Goal: Information Seeking & Learning: Find specific fact

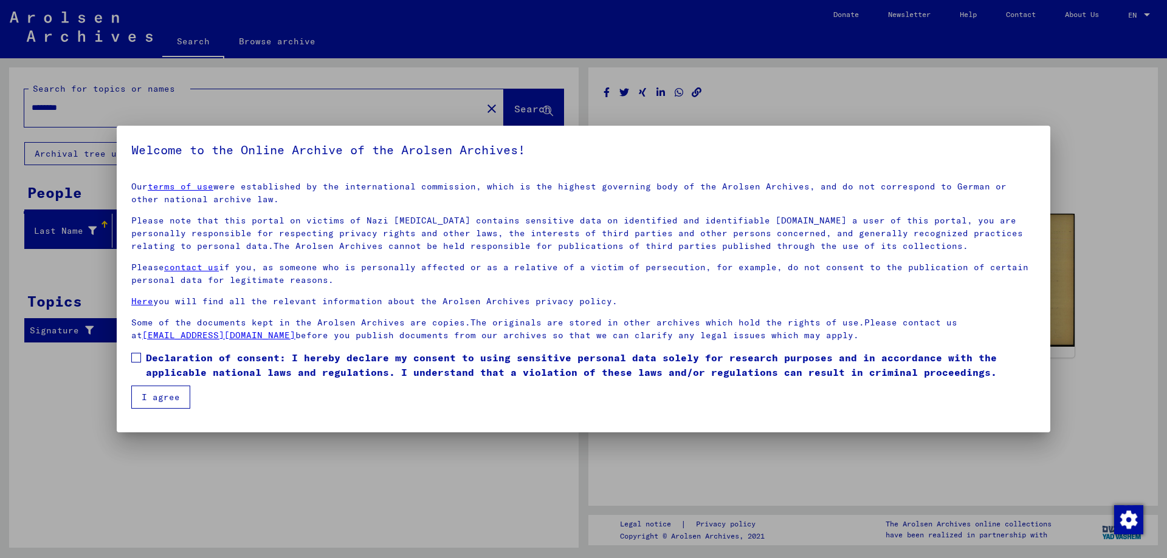
click at [171, 399] on button "I agree" at bounding box center [160, 397] width 59 height 23
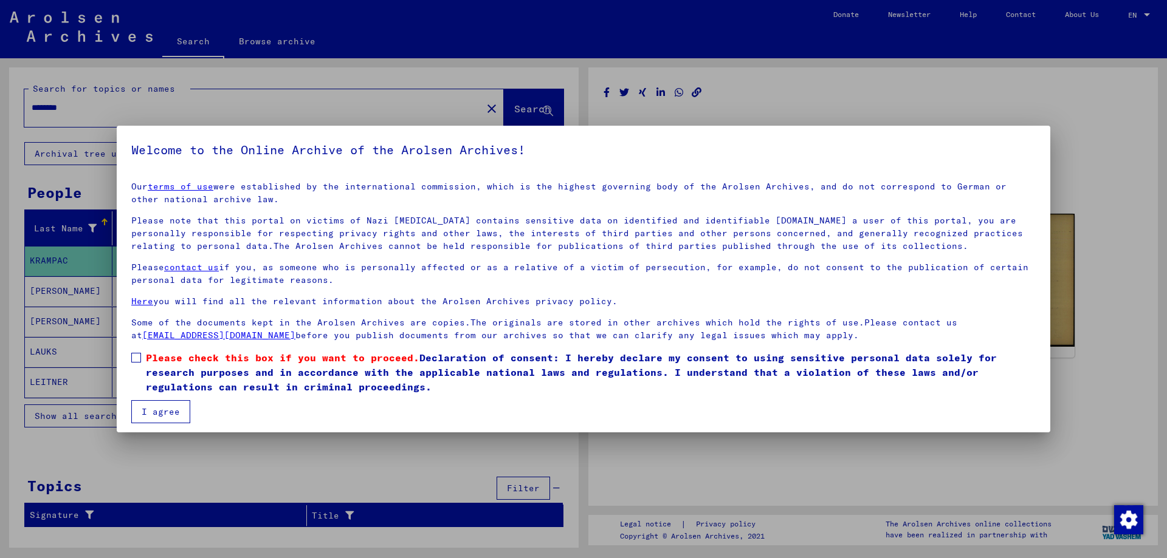
click at [135, 356] on span at bounding box center [136, 358] width 10 height 10
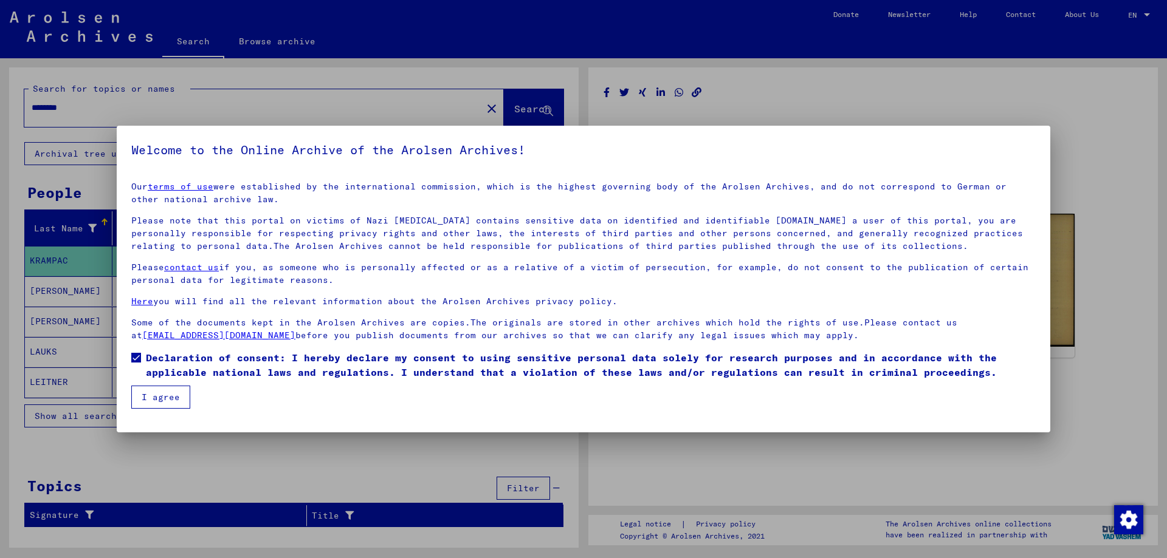
click at [163, 400] on button "I agree" at bounding box center [160, 397] width 59 height 23
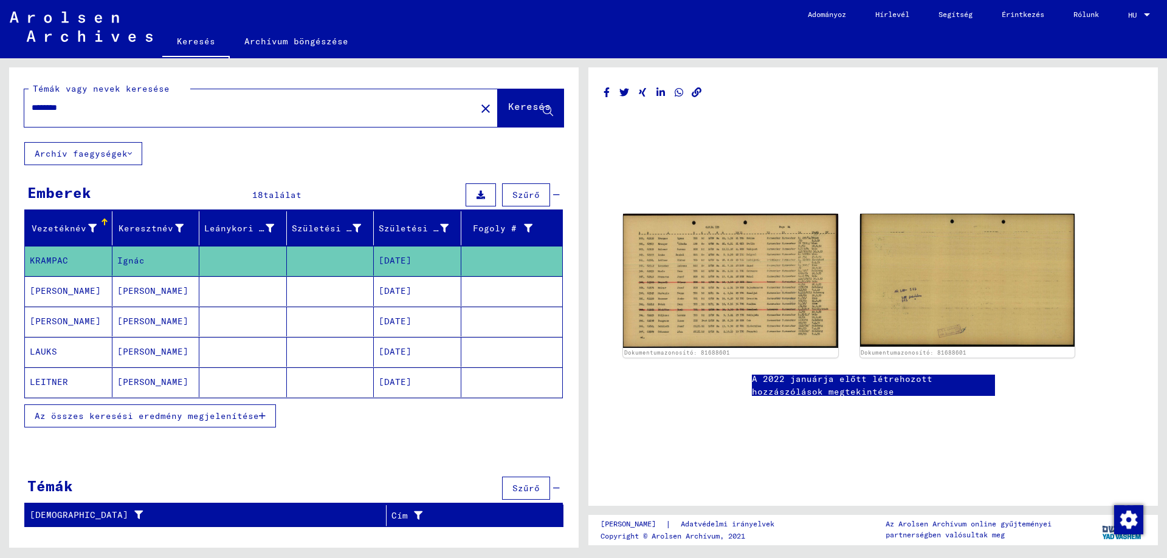
click at [126, 326] on font "[PERSON_NAME]" at bounding box center [152, 321] width 71 height 11
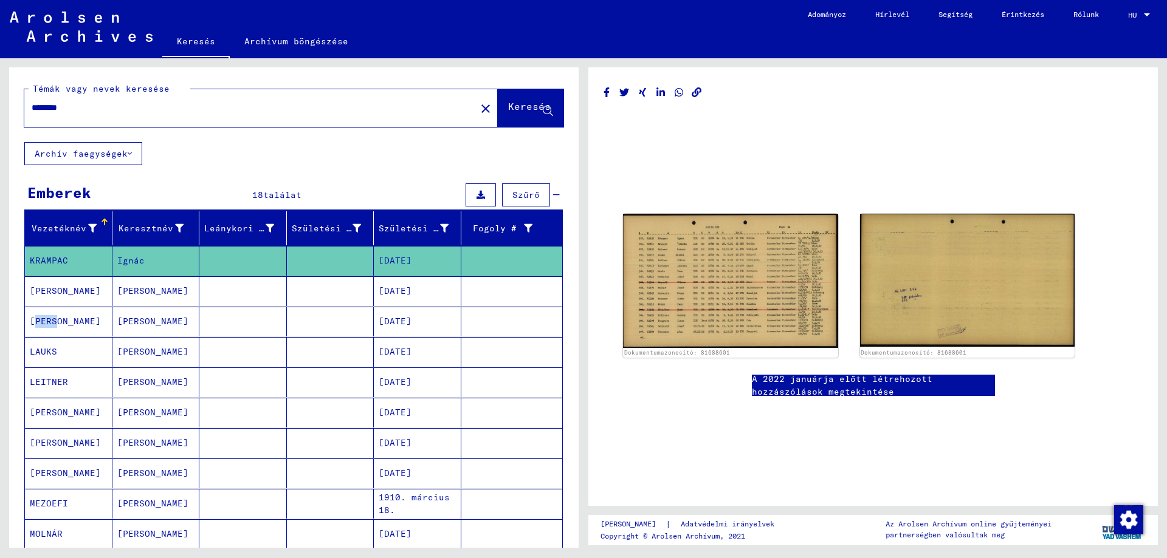
drag, startPoint x: 61, startPoint y: 326, endPoint x: 81, endPoint y: 334, distance: 21.0
click at [64, 326] on font "[PERSON_NAME]" at bounding box center [65, 321] width 71 height 13
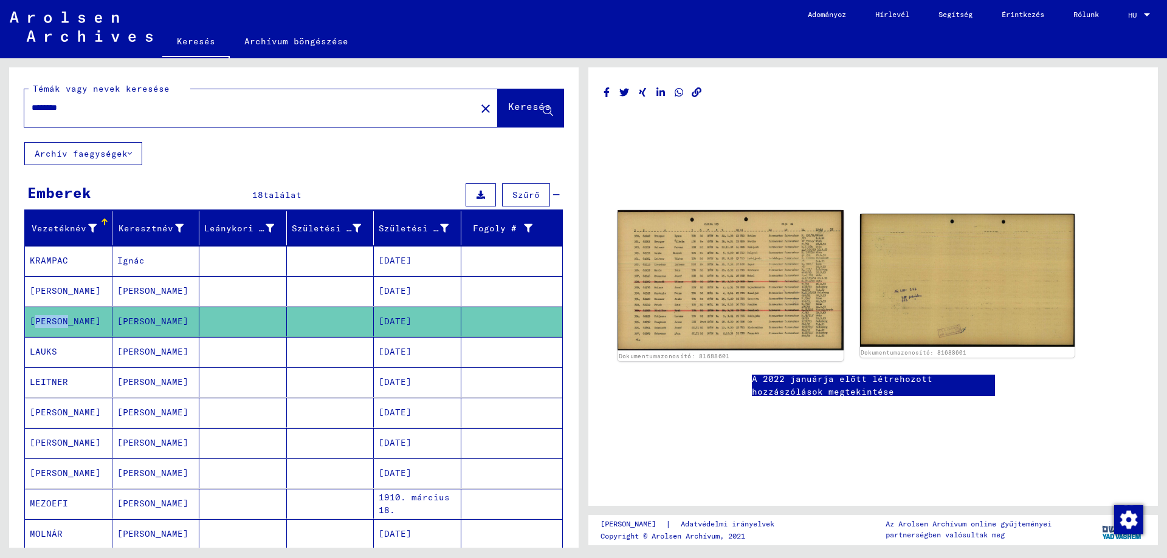
click at [744, 323] on img at bounding box center [729, 280] width 225 height 140
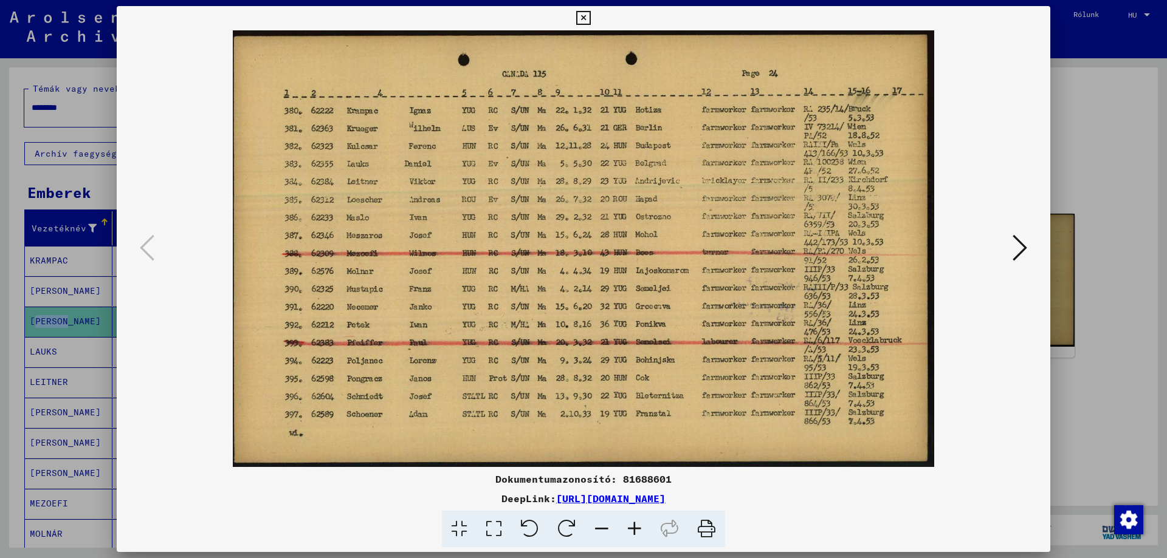
click at [1016, 251] on icon at bounding box center [1019, 247] width 15 height 29
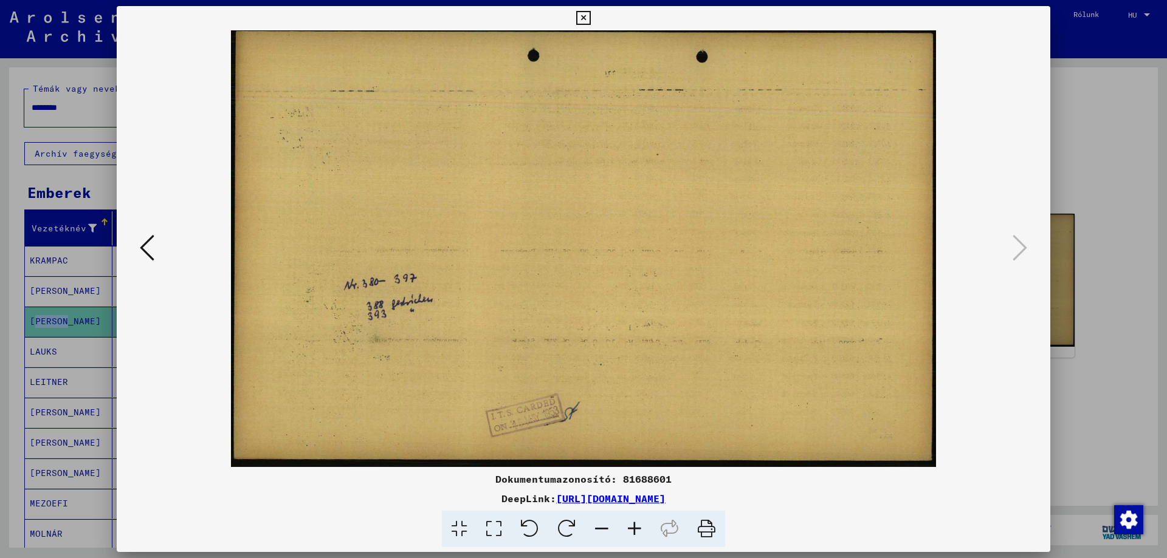
click at [151, 250] on icon at bounding box center [147, 247] width 15 height 29
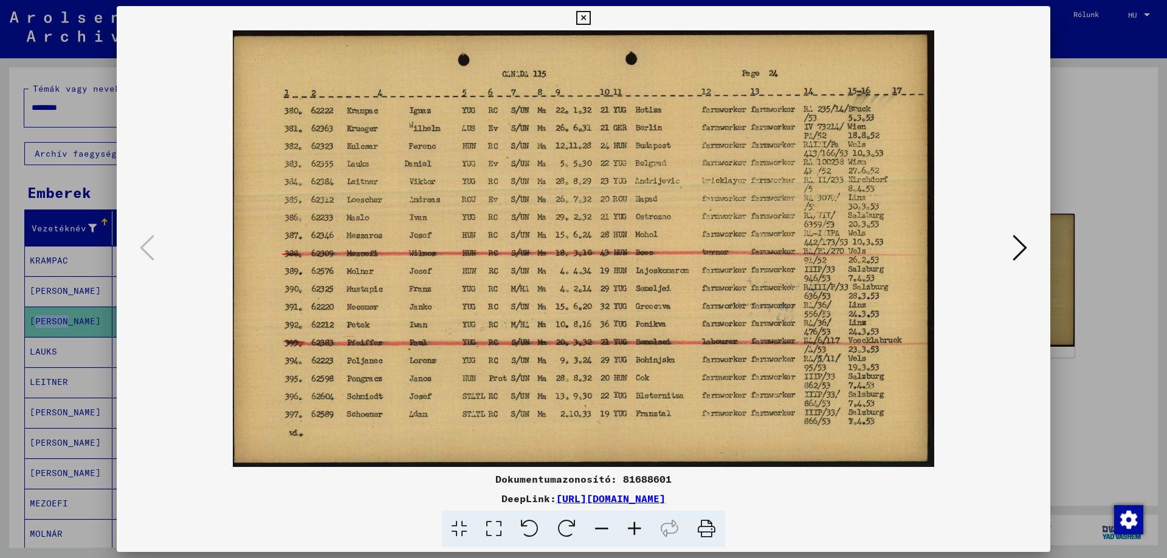
click at [586, 13] on icon at bounding box center [583, 18] width 14 height 15
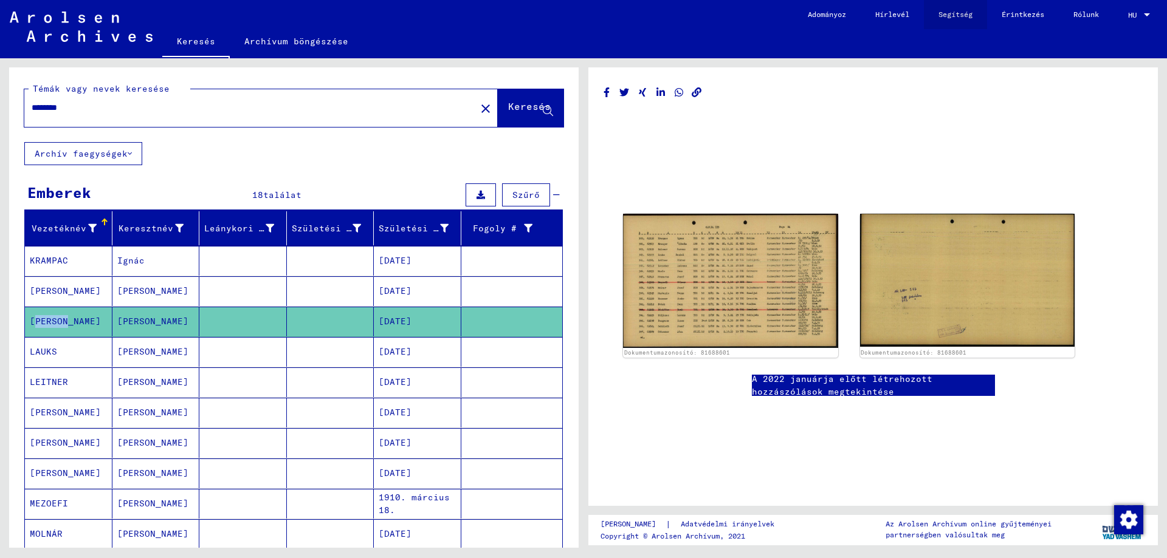
click at [949, 15] on font "Segítség" at bounding box center [955, 14] width 34 height 9
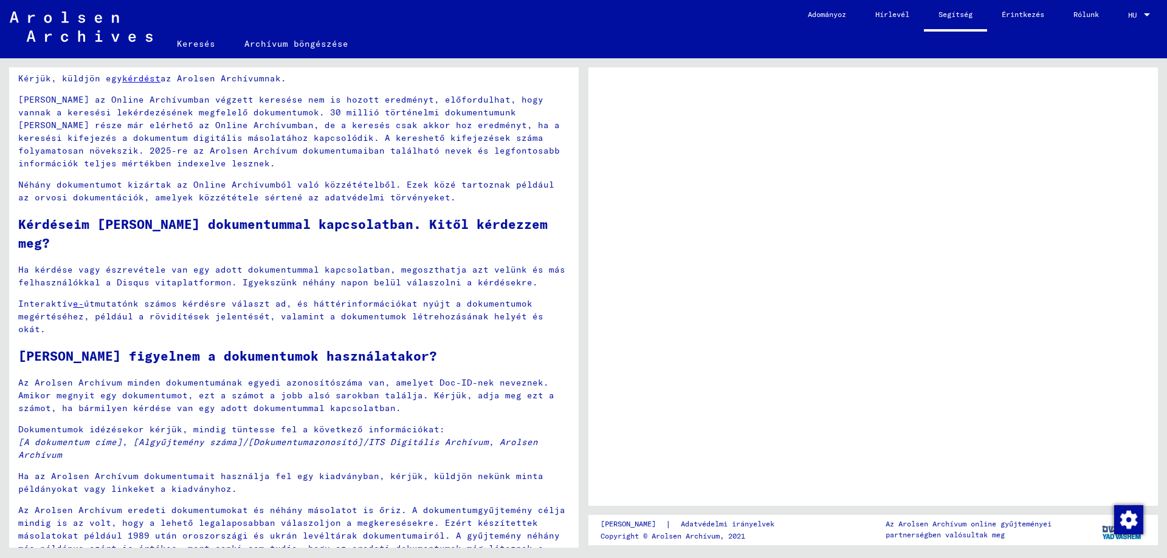
scroll to position [814, 0]
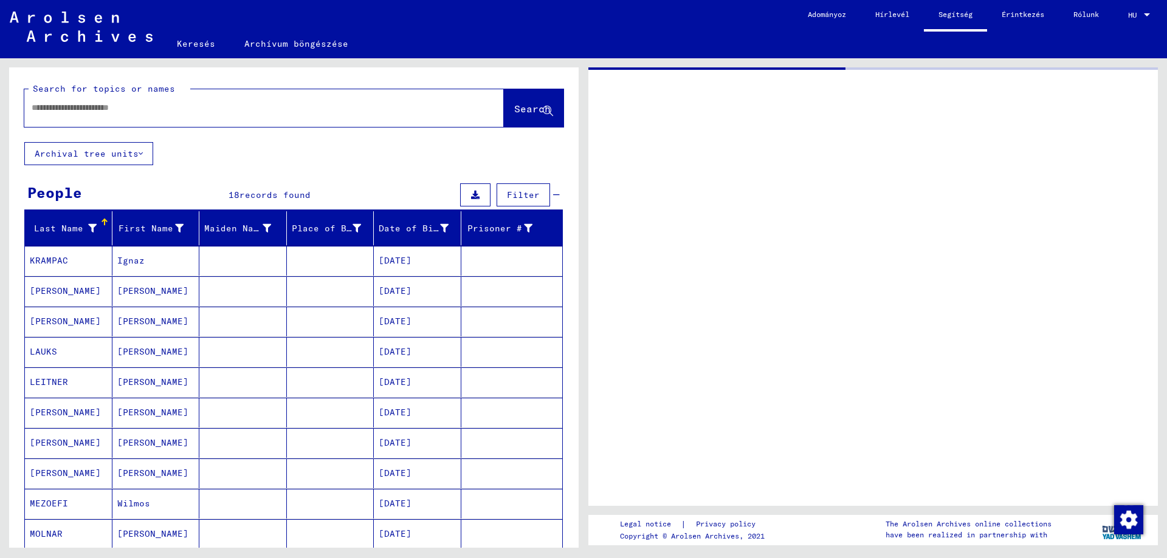
type input "********"
